Goal: Navigation & Orientation: Find specific page/section

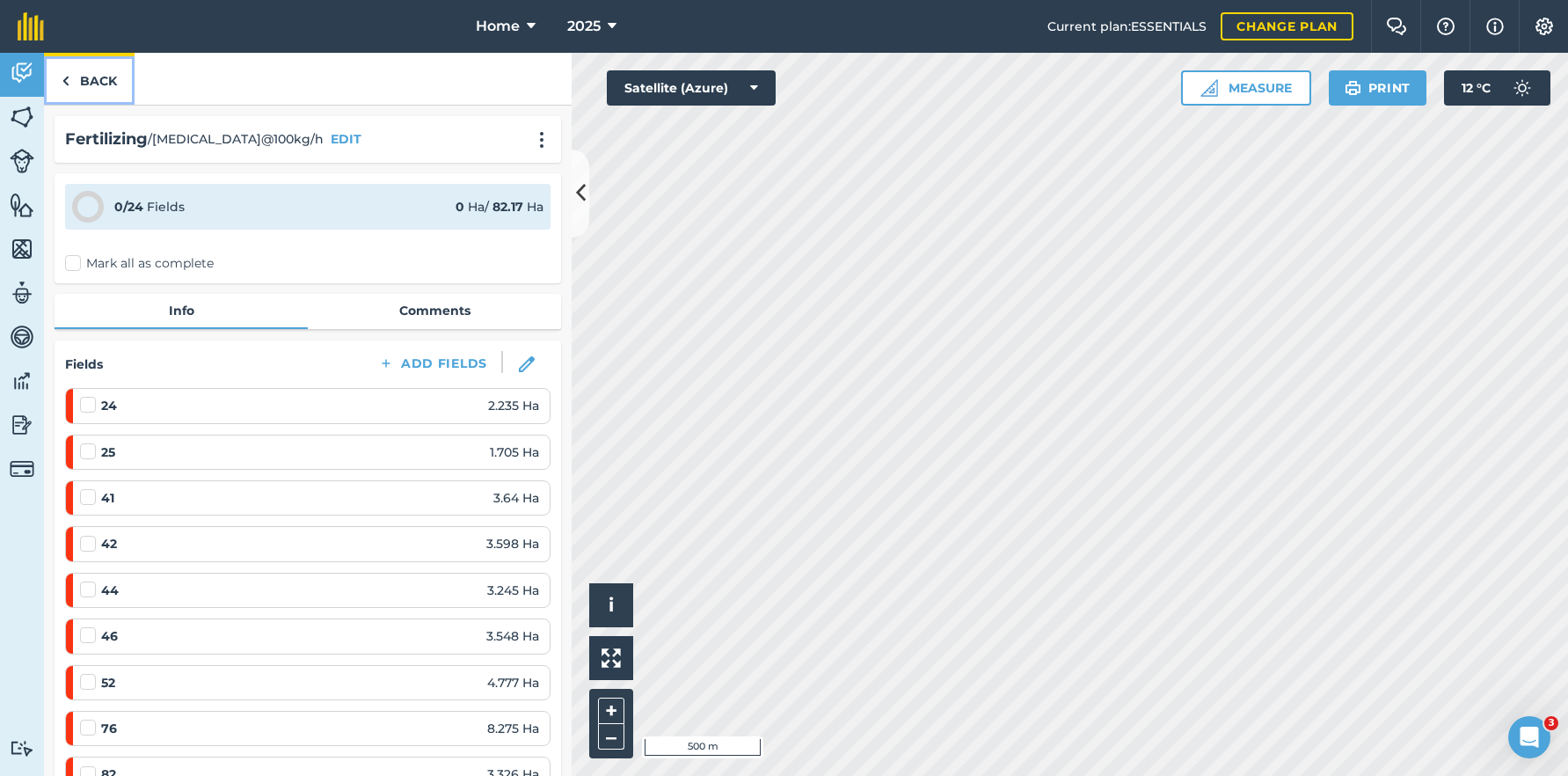
click at [84, 88] on link "Back" at bounding box center [89, 79] width 91 height 52
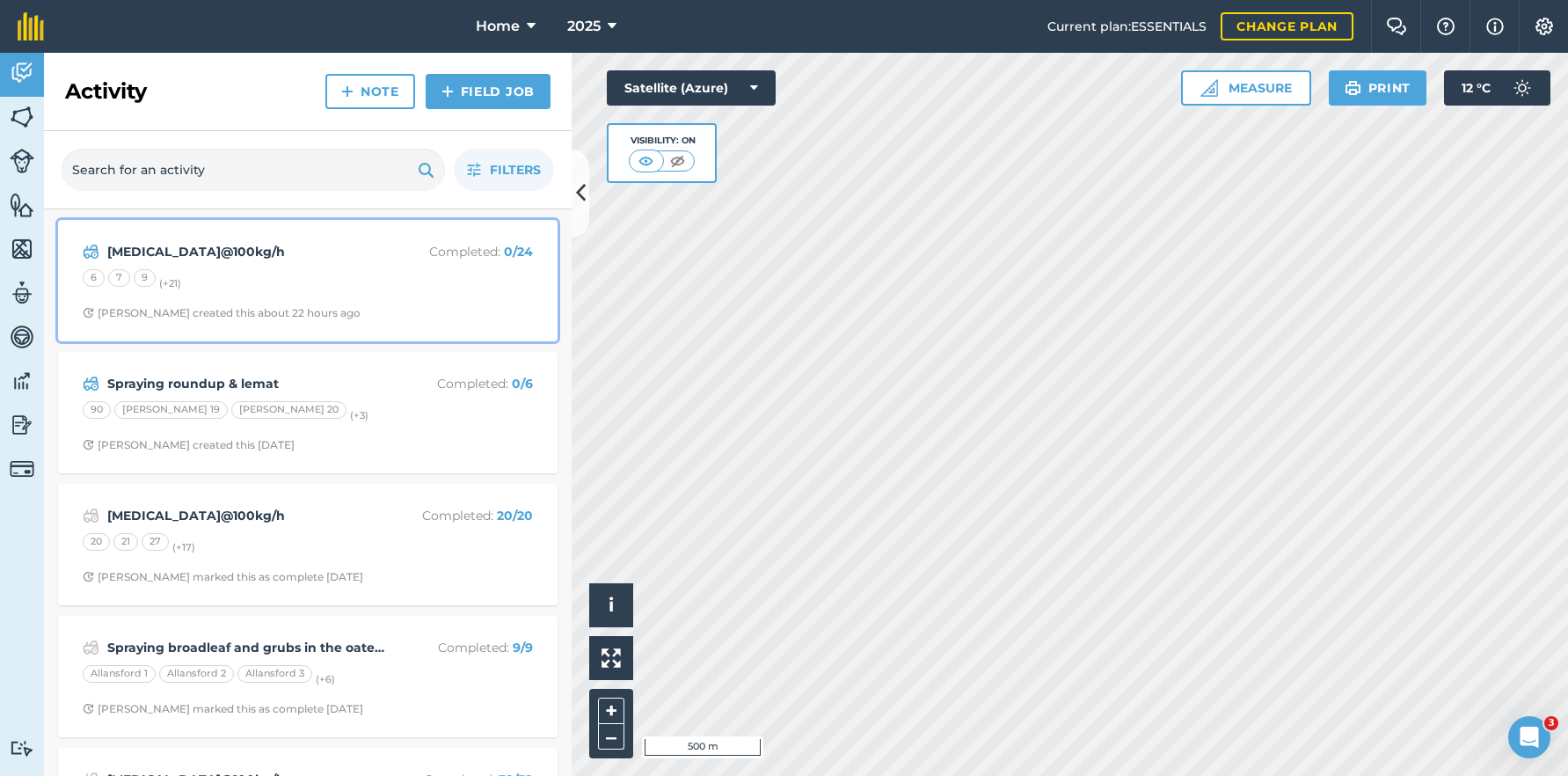
click at [344, 282] on div "6 7 9 (+ 21 )" at bounding box center [308, 280] width 450 height 23
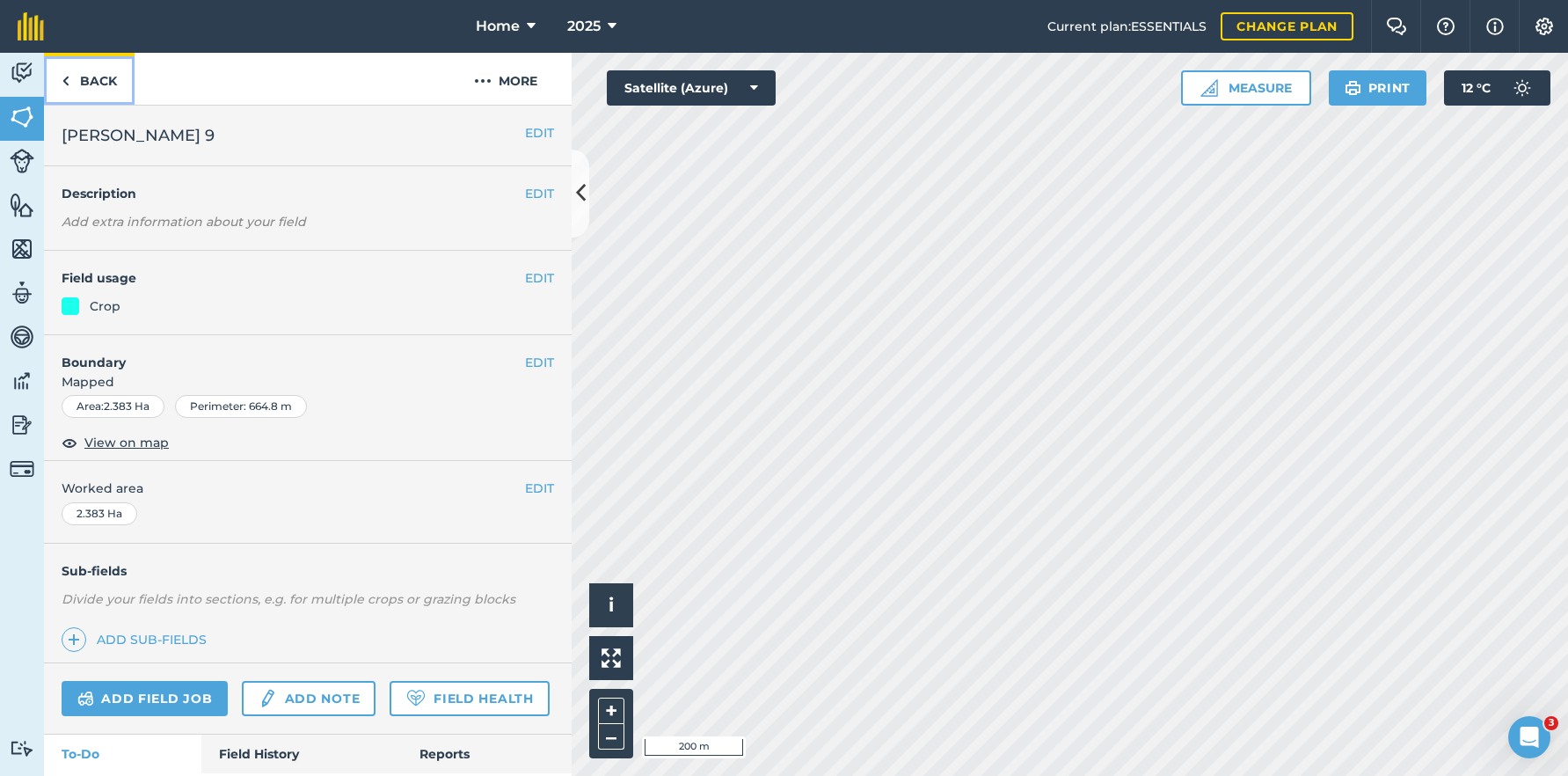
click at [104, 76] on link "Back" at bounding box center [89, 79] width 91 height 52
click at [96, 91] on link "Back" at bounding box center [89, 79] width 91 height 52
